Goal: Information Seeking & Learning: Learn about a topic

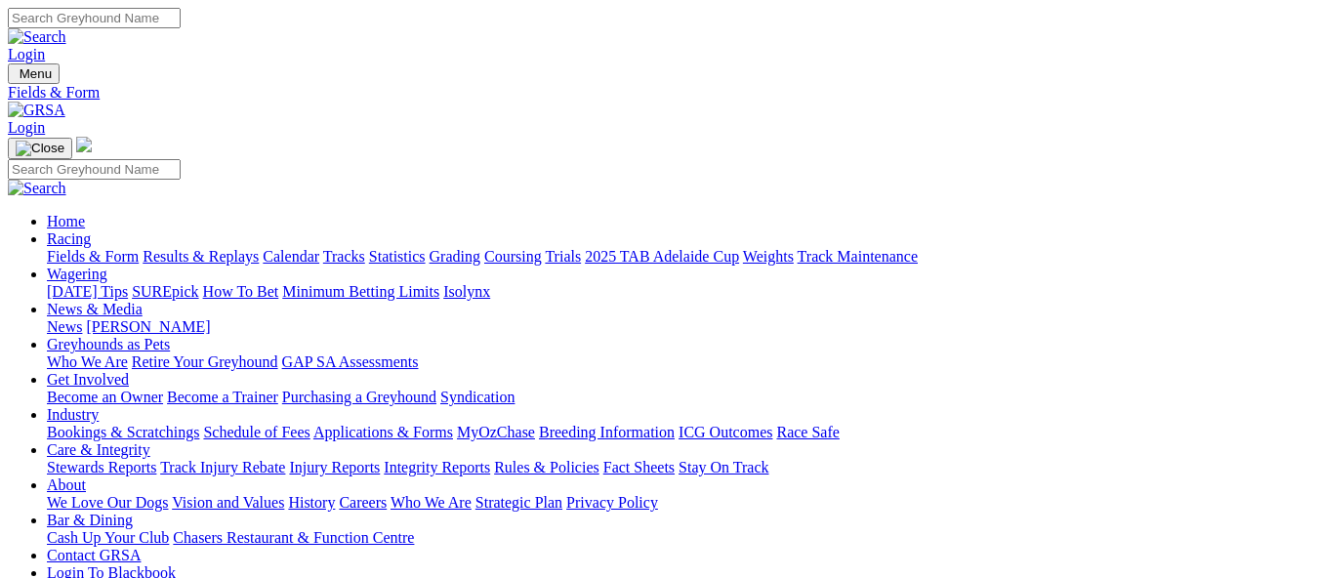
scroll to position [683, 0]
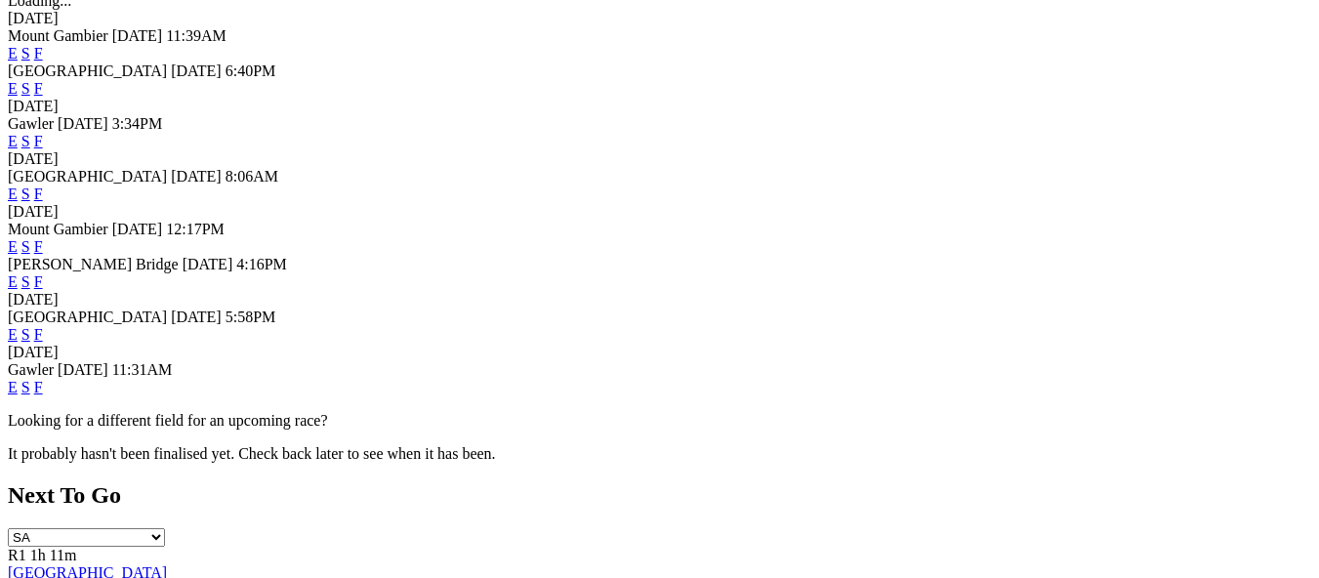
click at [43, 388] on link "F" at bounding box center [38, 387] width 9 height 17
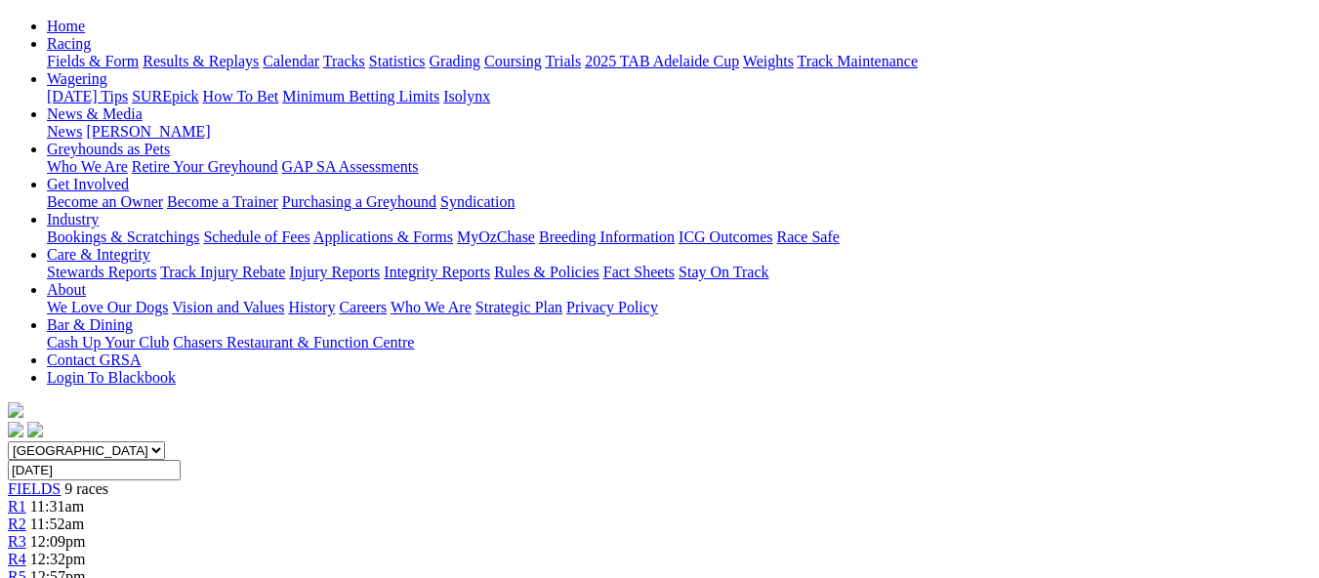
scroll to position [98, 0]
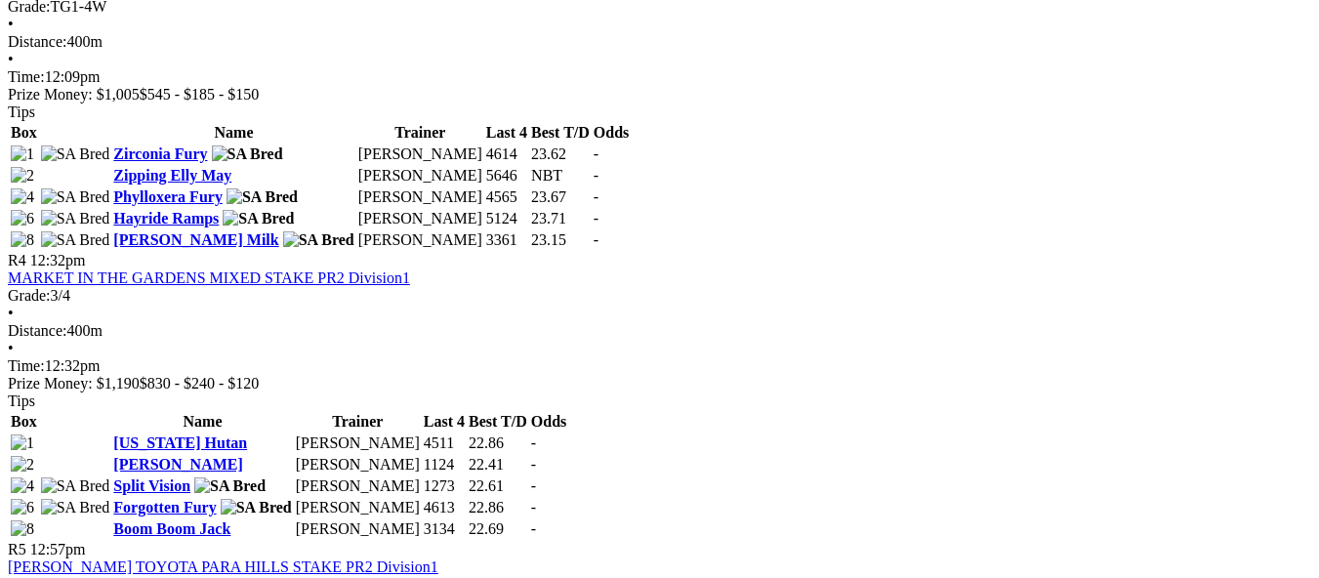
scroll to position [1609, 0]
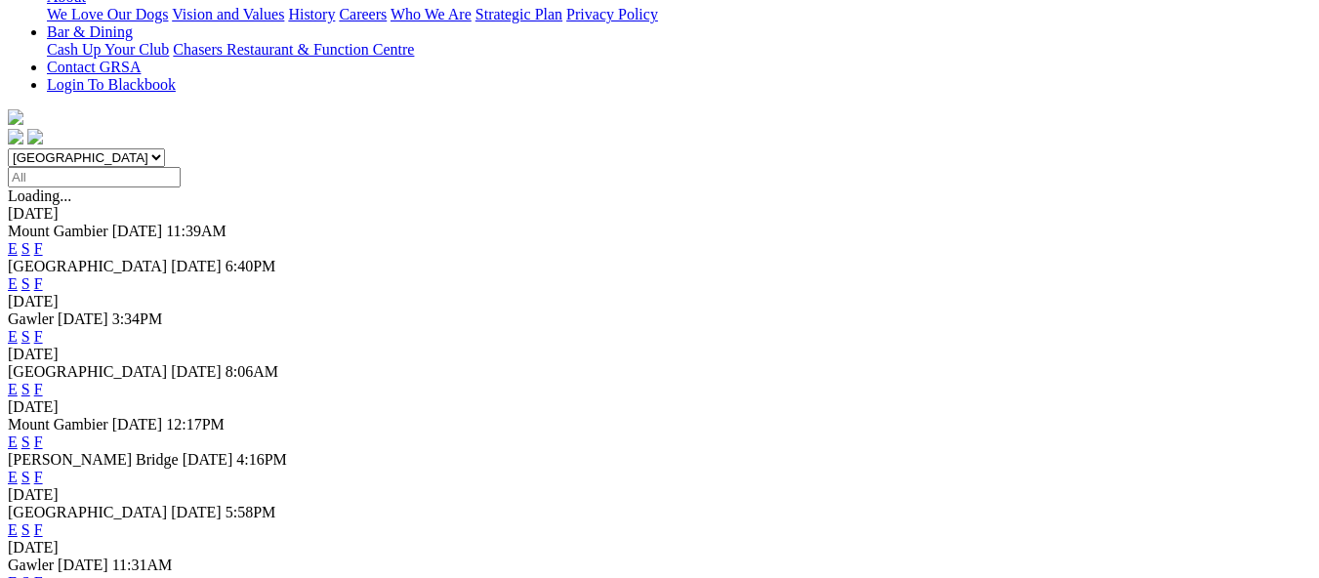
scroll to position [586, 0]
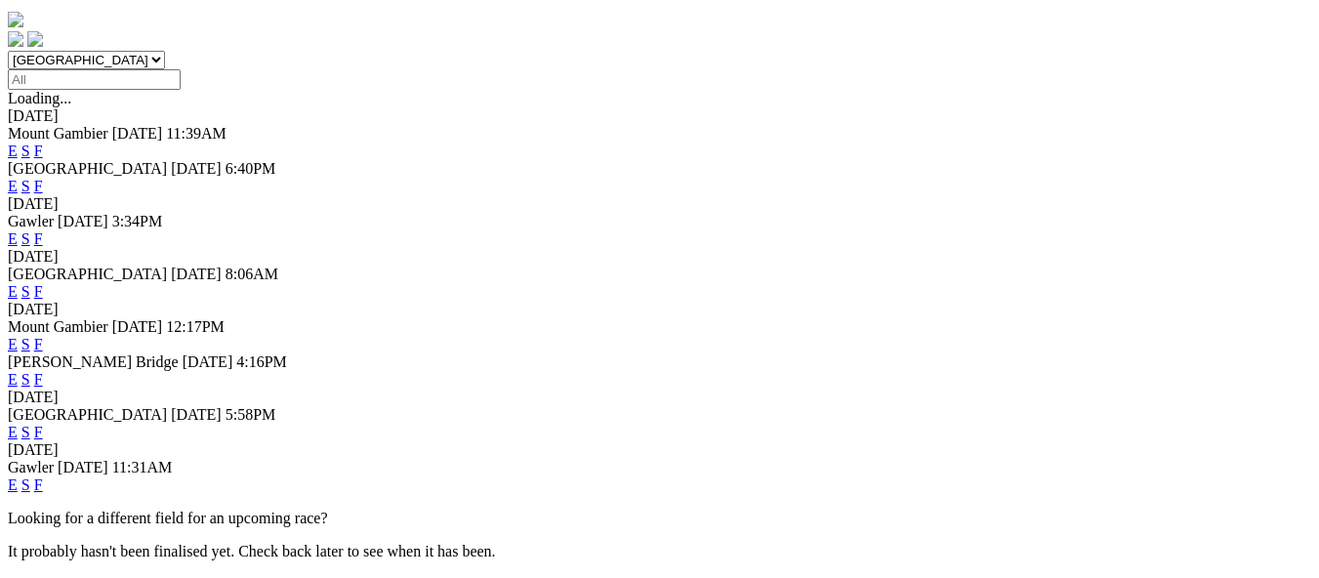
click at [43, 424] on link "F" at bounding box center [38, 432] width 9 height 17
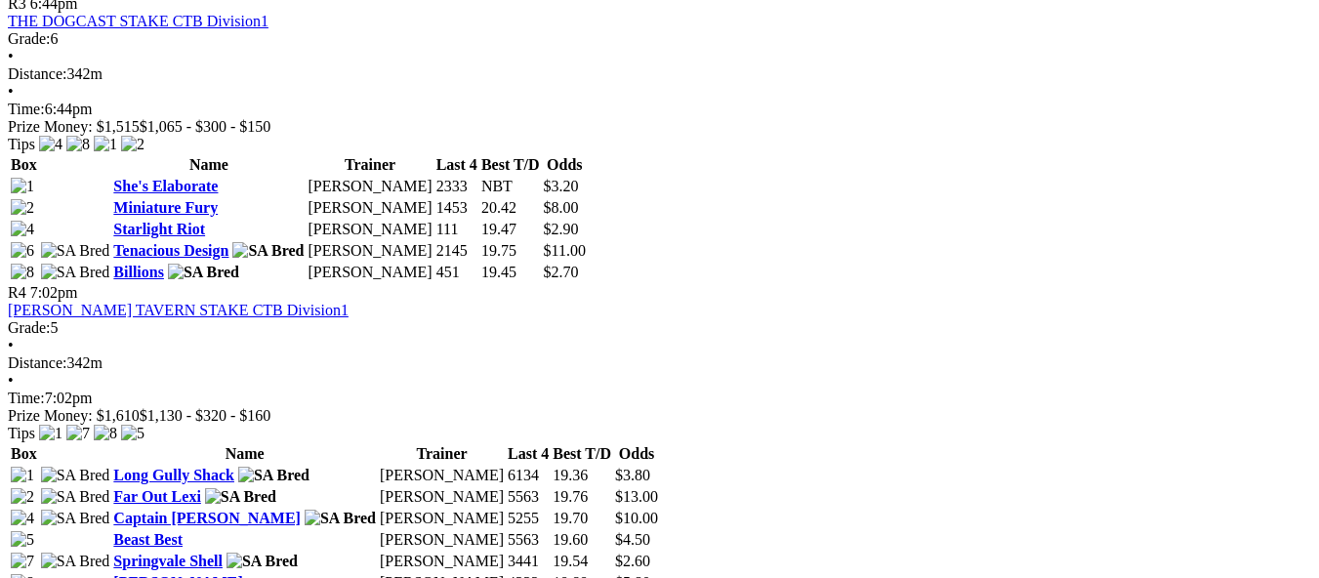
scroll to position [1660, 0]
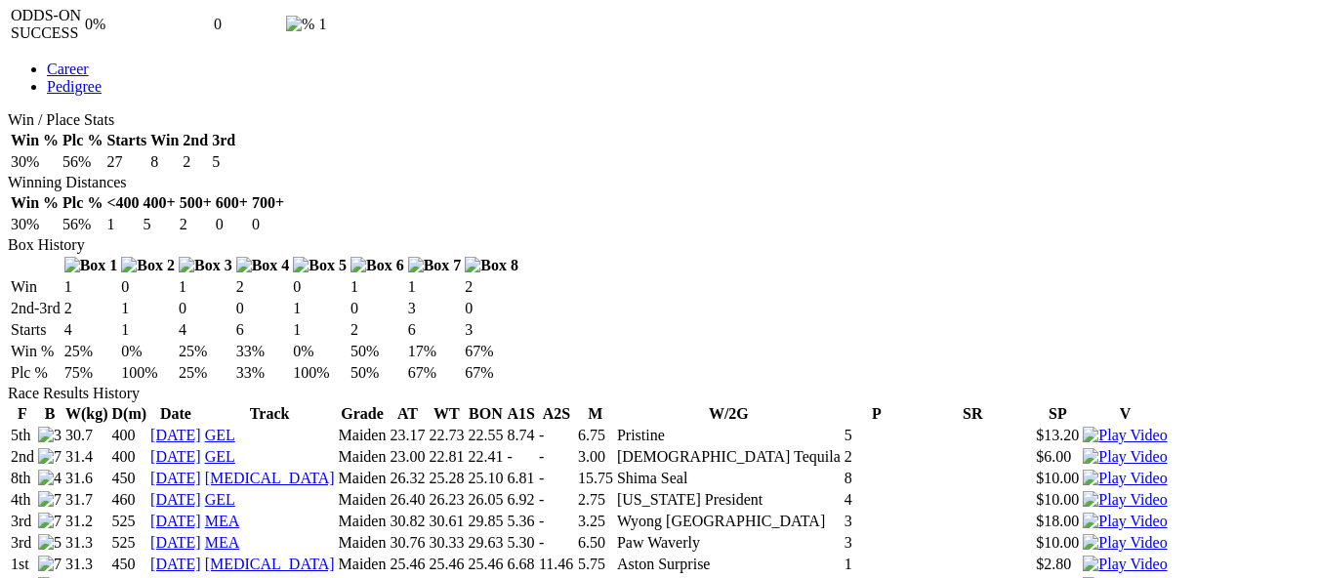
scroll to position [1172, 0]
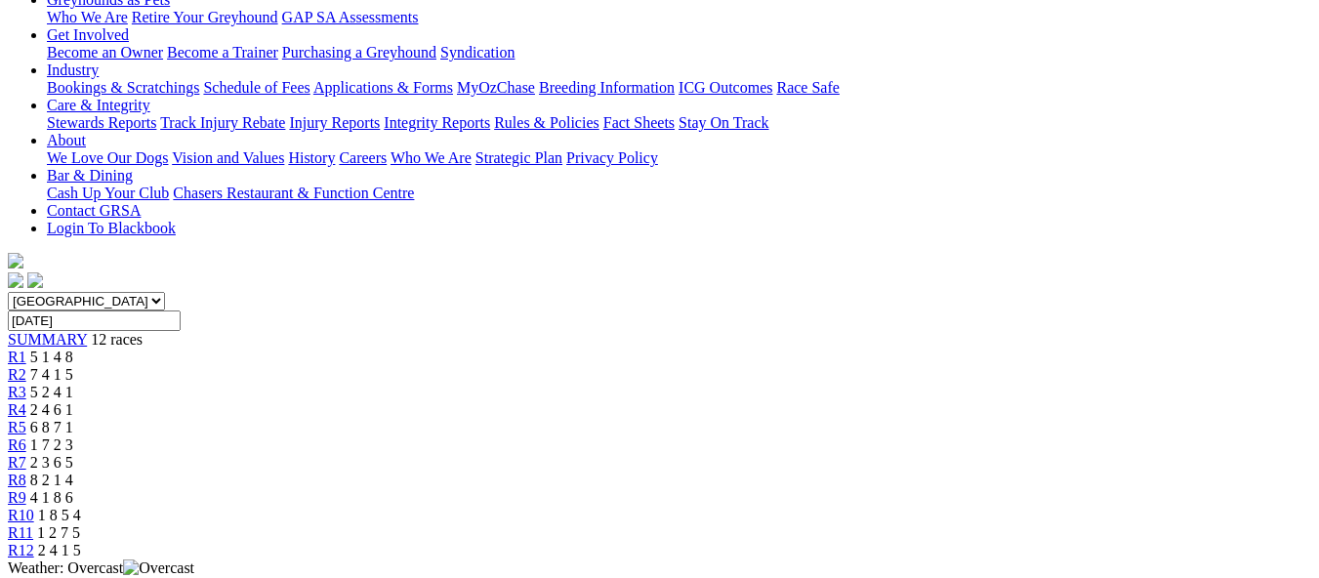
scroll to position [391, 0]
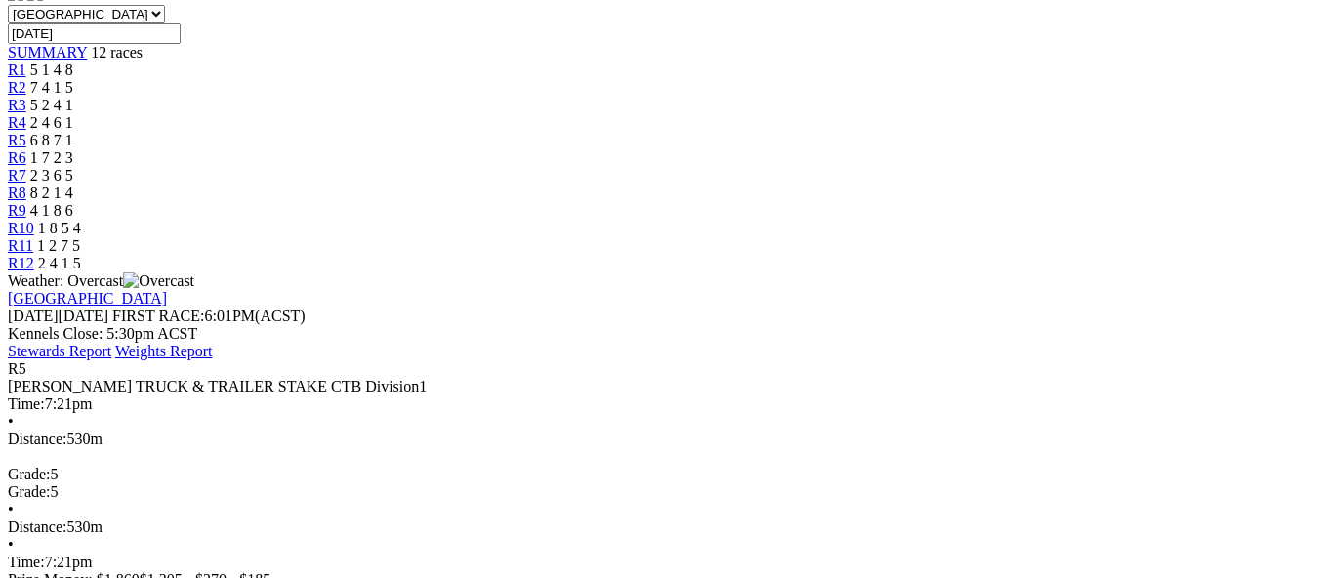
scroll to position [586, 0]
